Goal: Check status: Check status

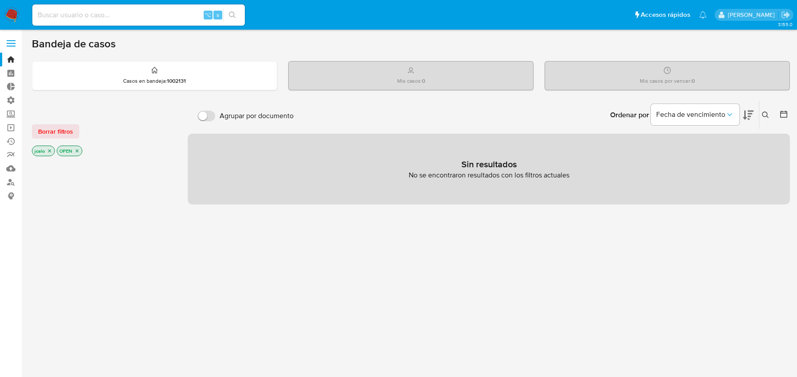
click at [48, 150] on icon "close-filter" at bounding box center [49, 150] width 5 height 5
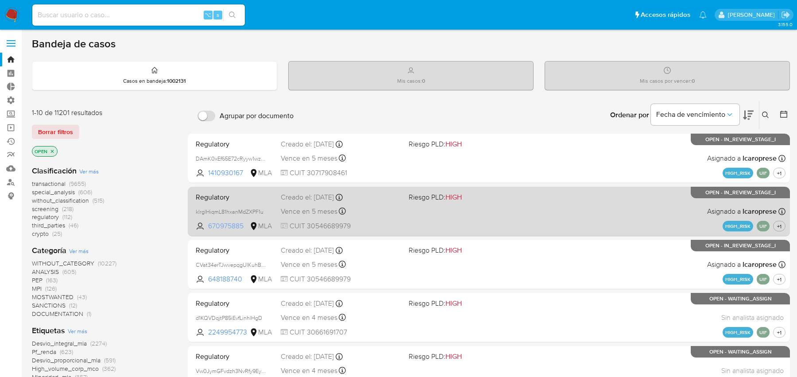
click at [226, 227] on span "670975885" at bounding box center [228, 226] width 40 height 10
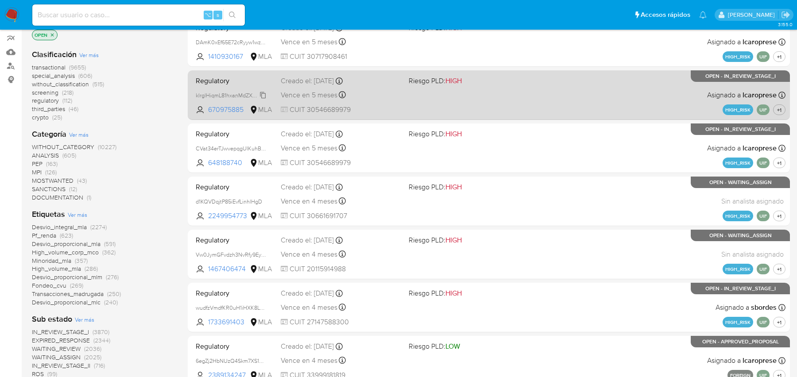
scroll to position [160, 0]
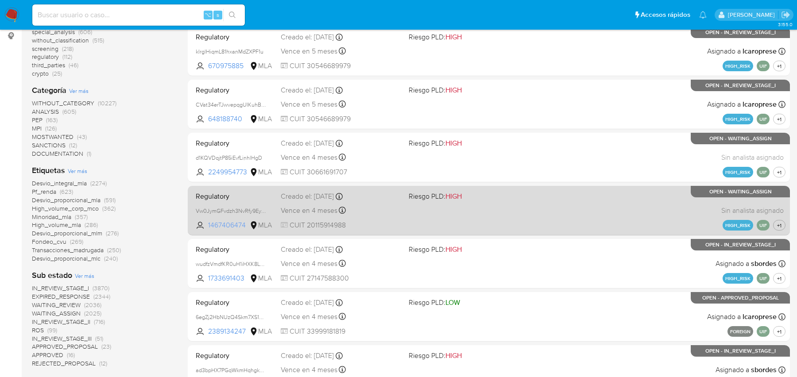
click at [210, 225] on span "1467406474" at bounding box center [228, 225] width 40 height 10
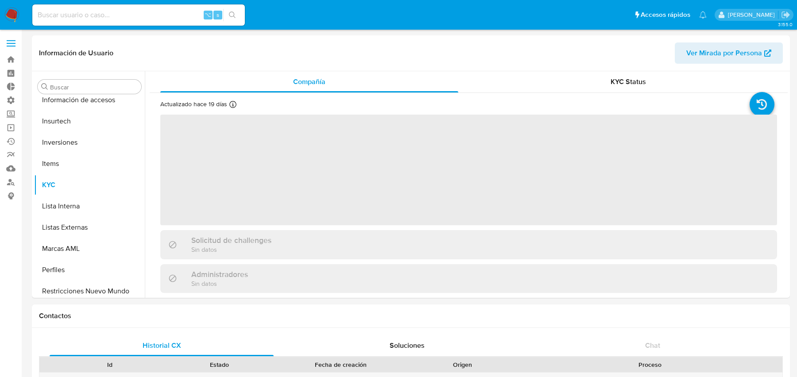
scroll to position [416, 0]
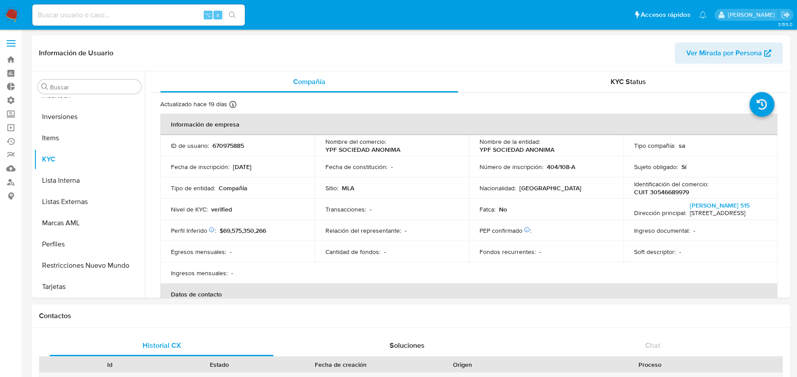
select select "10"
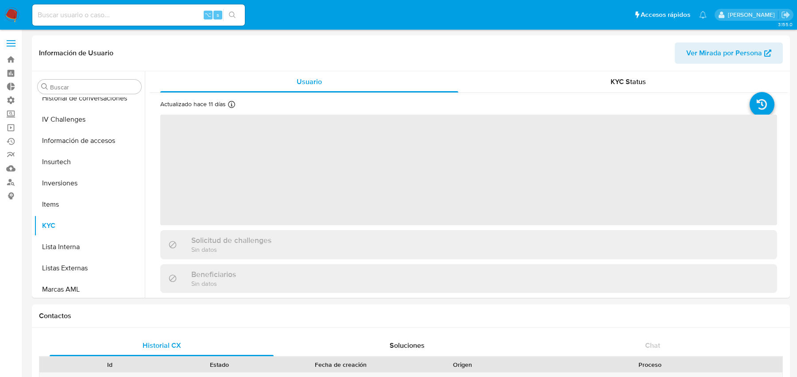
scroll to position [416, 0]
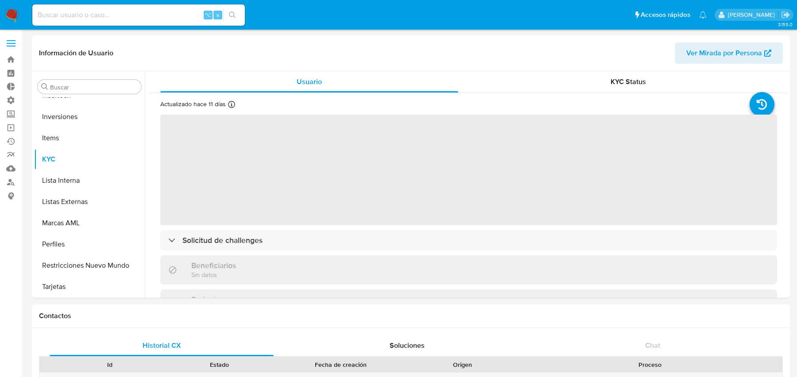
select select "10"
